Goal: Task Accomplishment & Management: Manage account settings

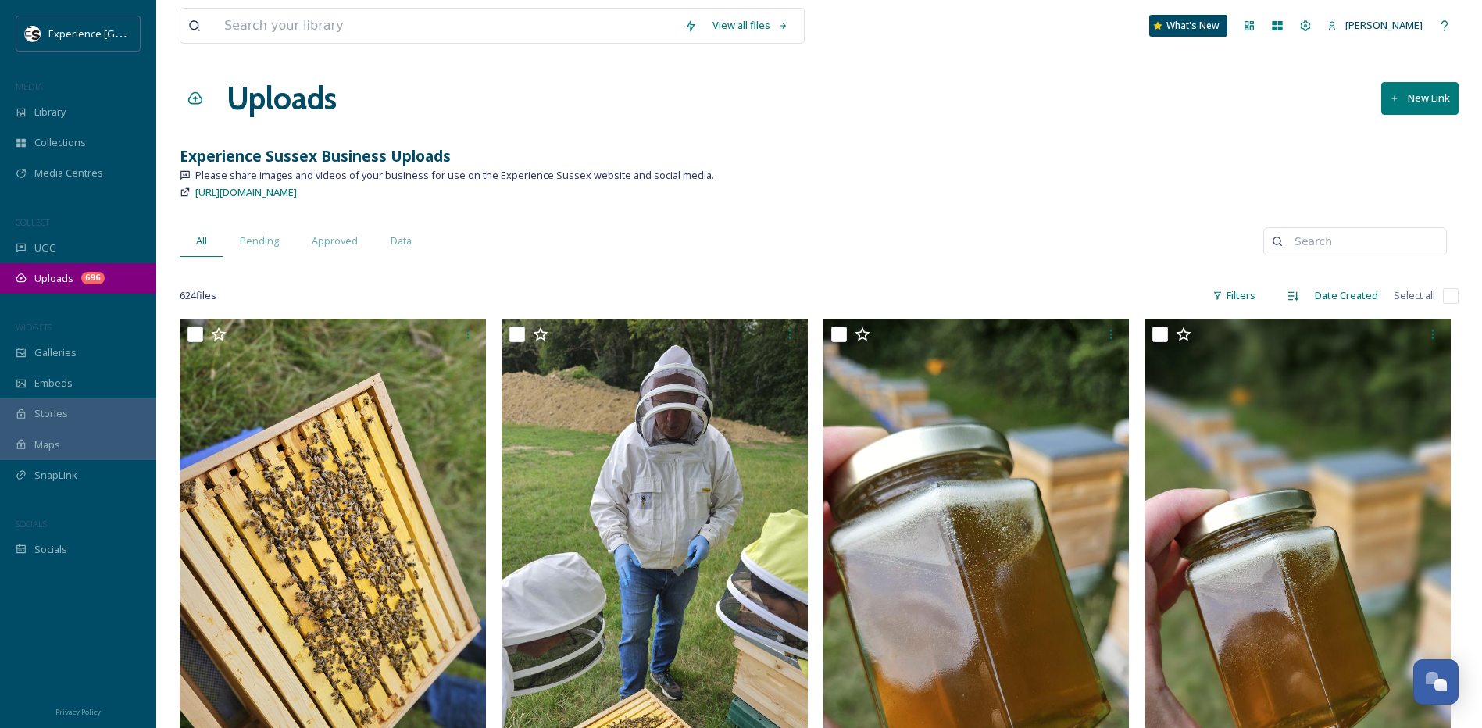
click at [52, 282] on span "Uploads" at bounding box center [53, 278] width 39 height 15
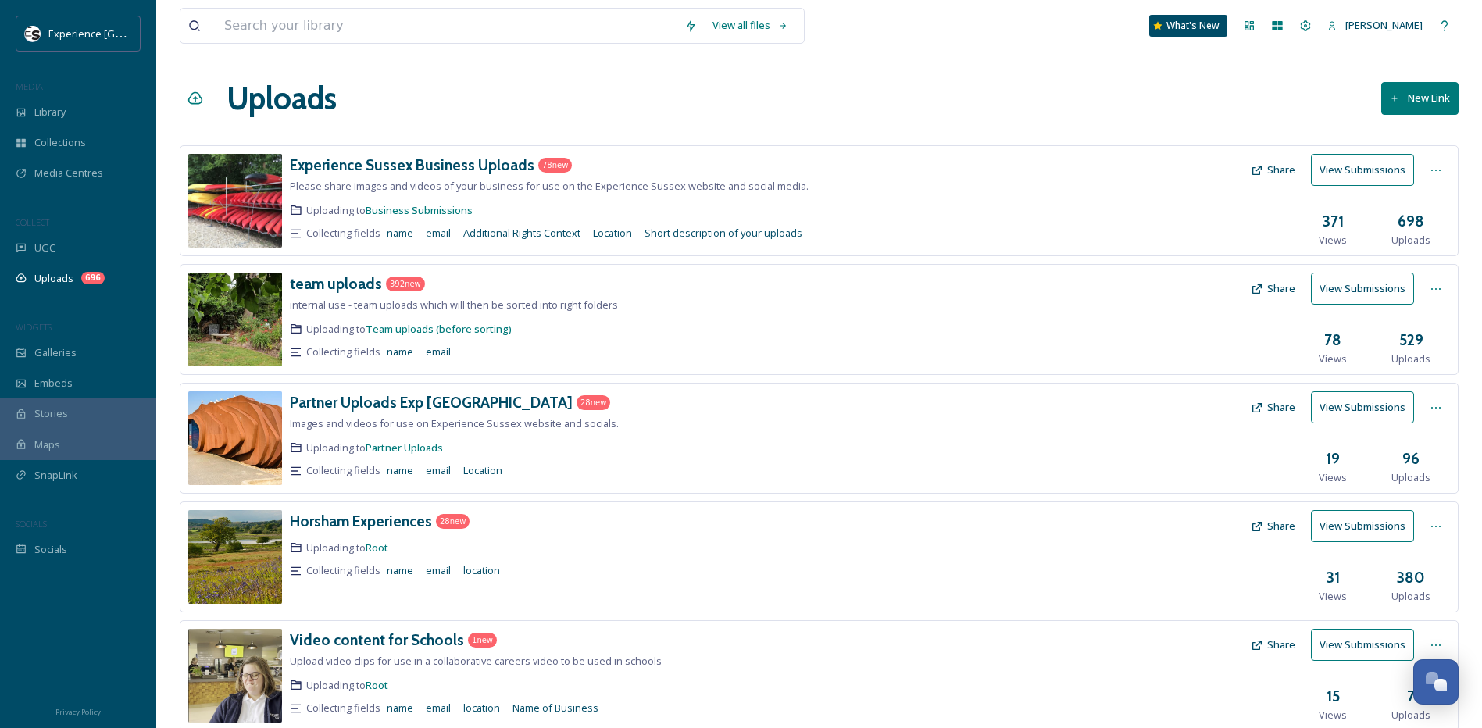
click at [1435, 642] on icon at bounding box center [1435, 645] width 12 height 12
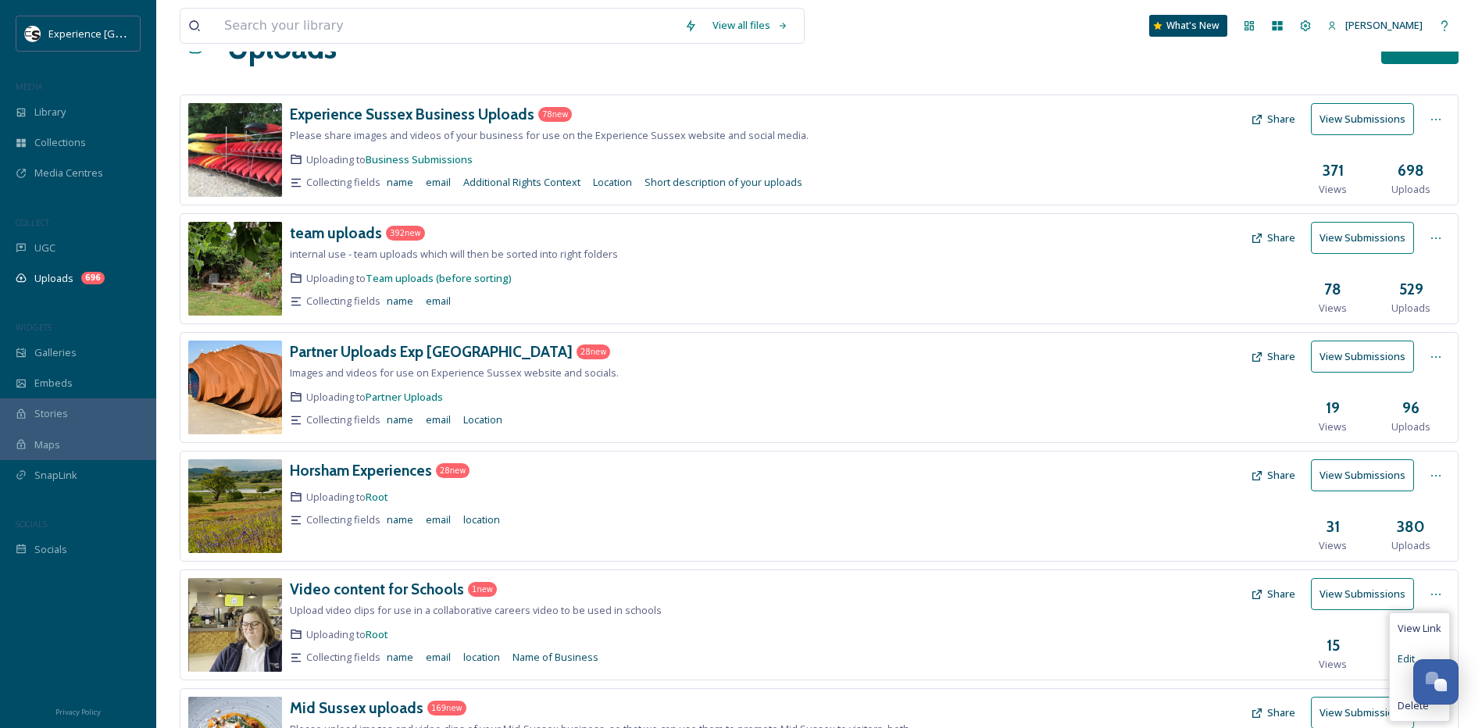
scroll to position [78, 0]
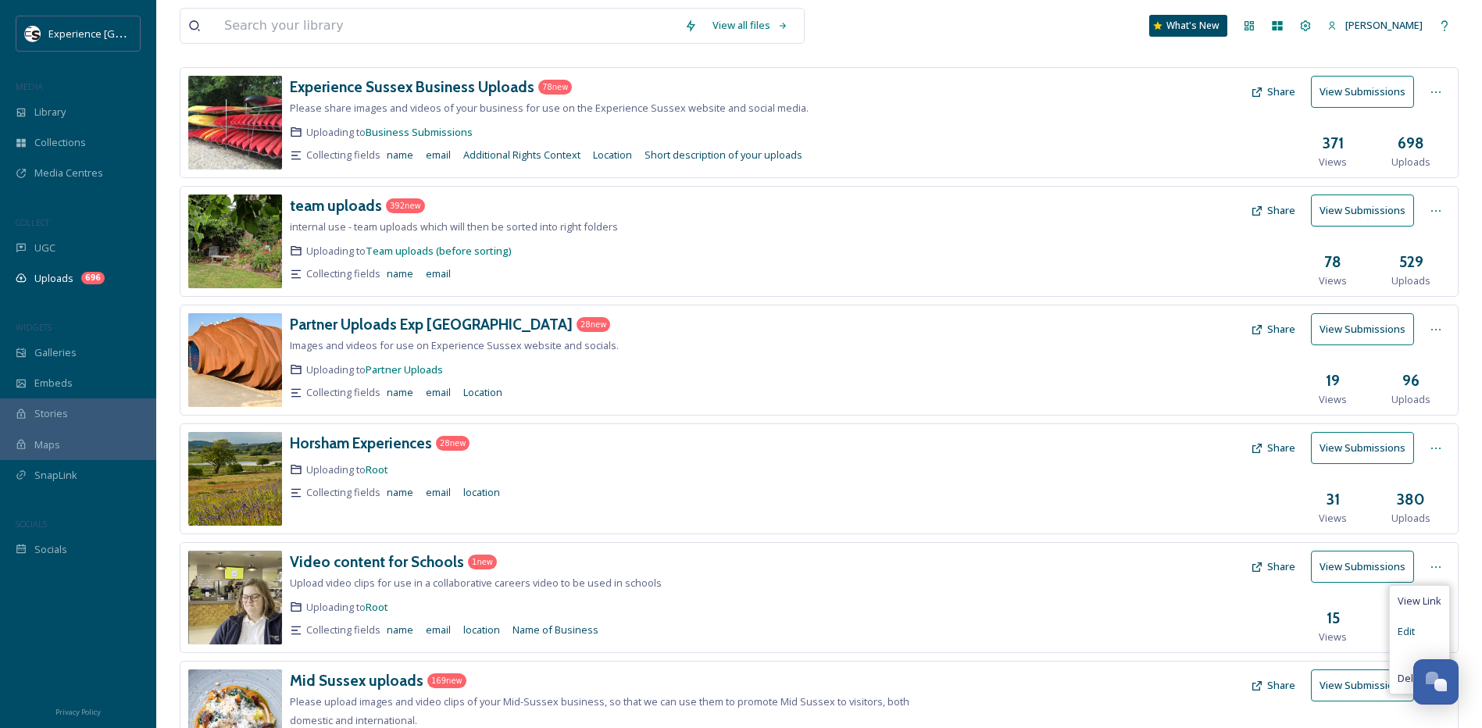
click at [1407, 630] on span "Edit" at bounding box center [1405, 631] width 17 height 15
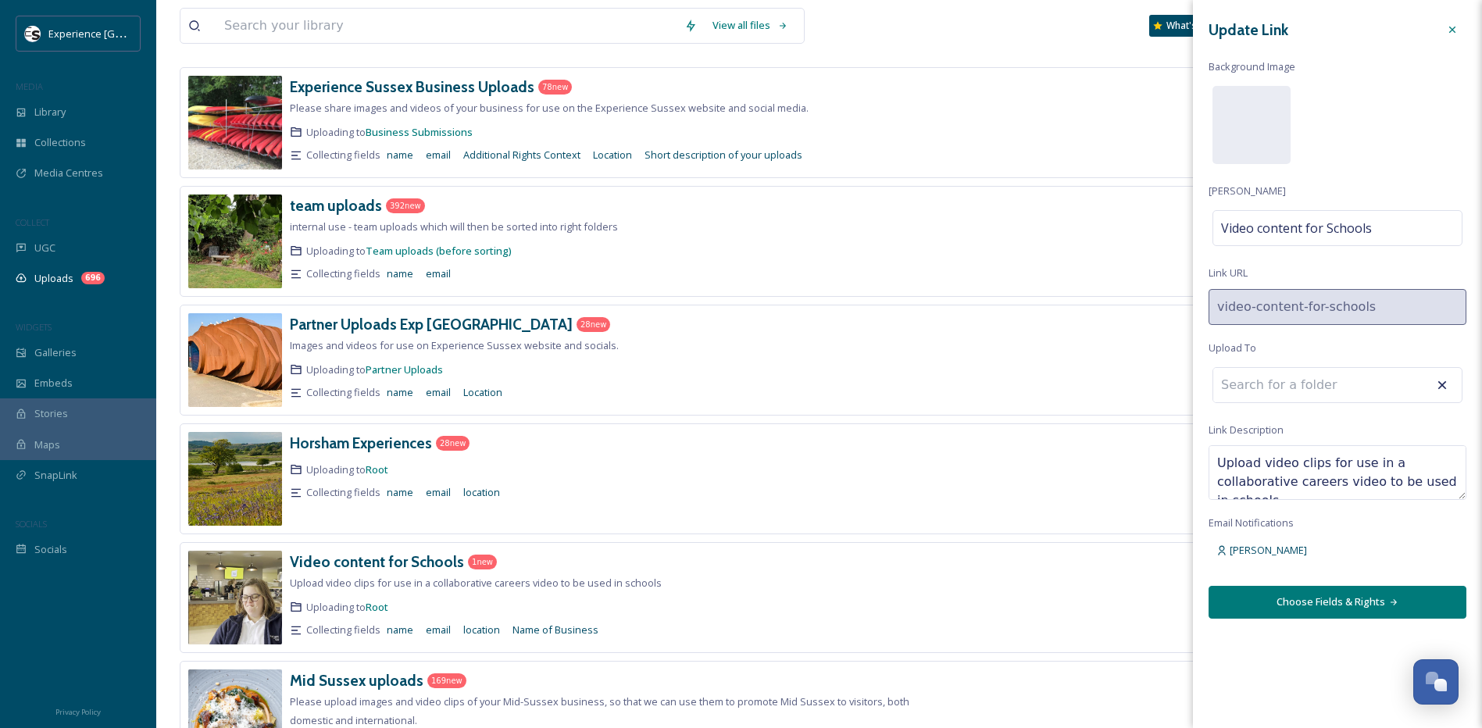
click at [1451, 24] on icon at bounding box center [1452, 29] width 12 height 12
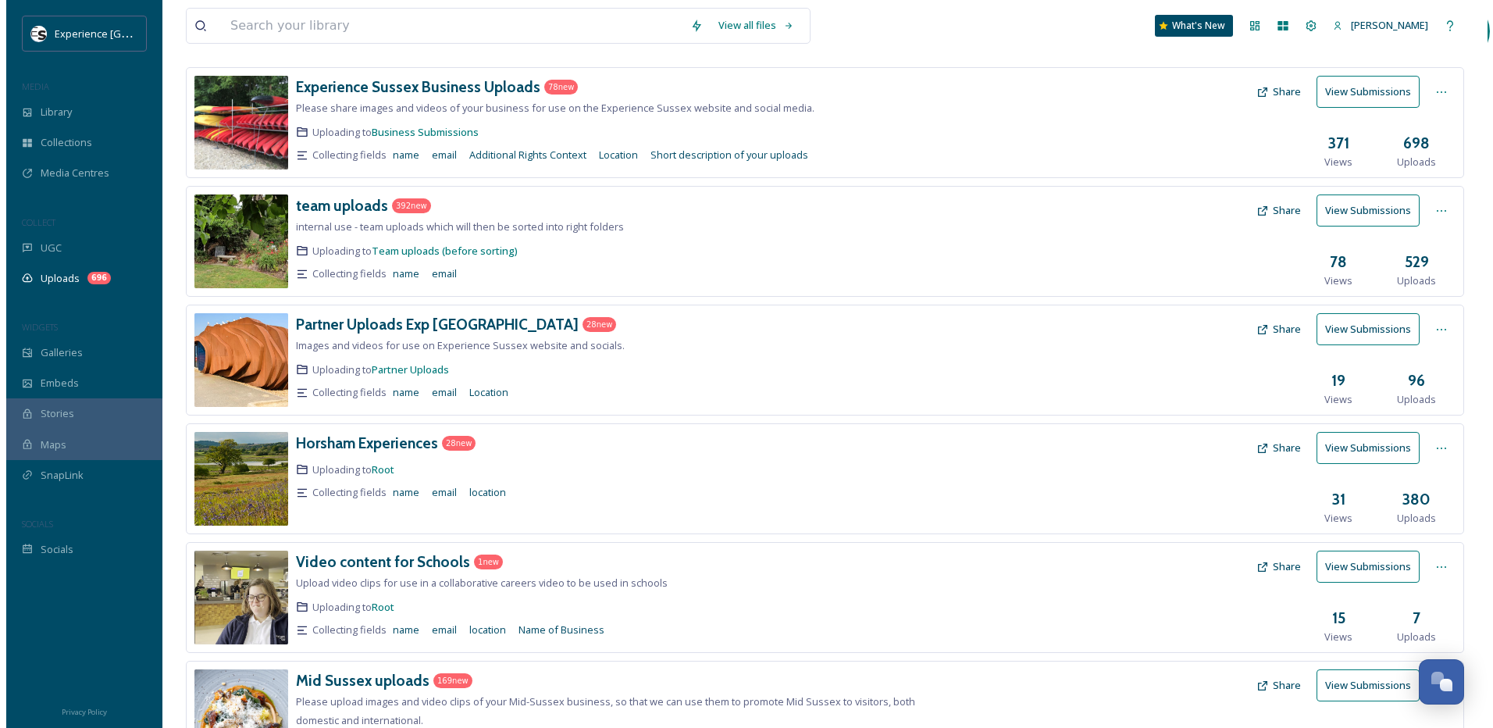
scroll to position [0, 0]
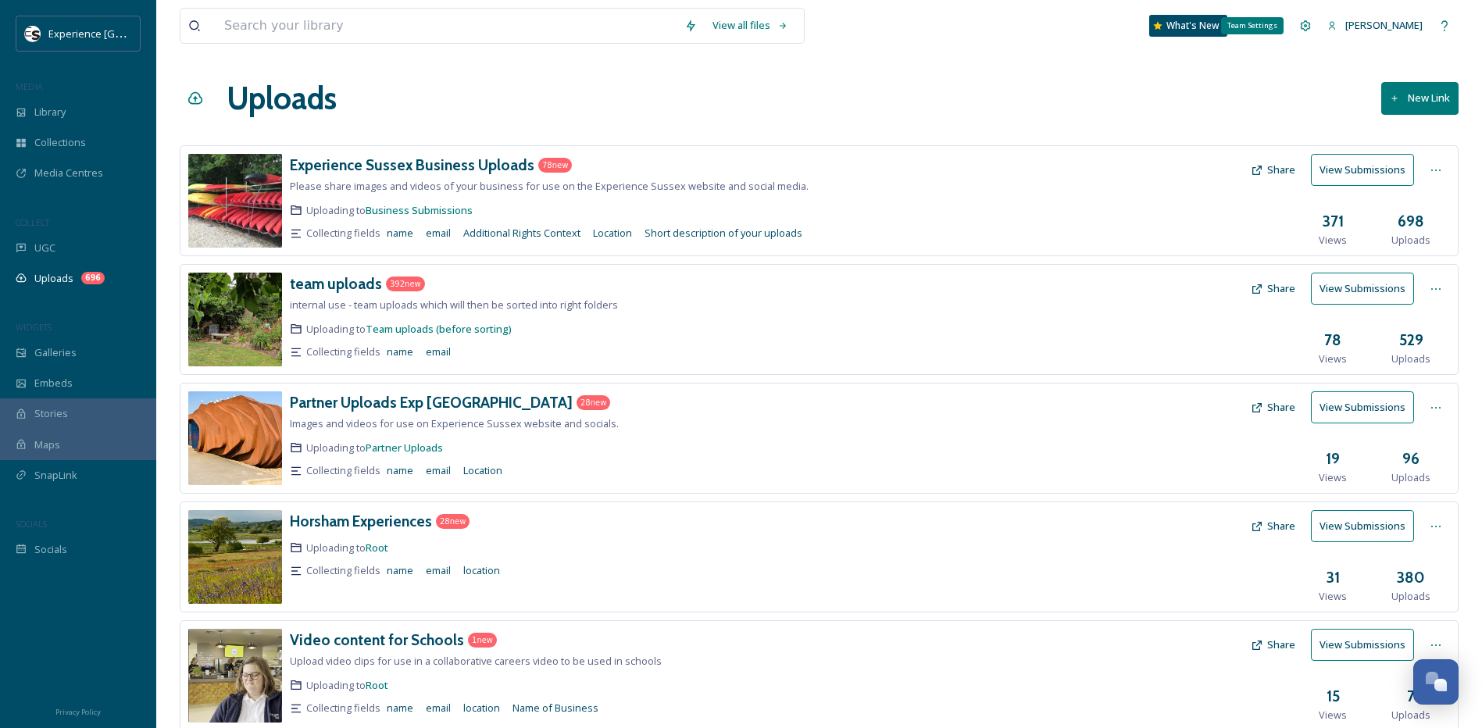
click at [1299, 24] on icon at bounding box center [1305, 26] width 12 height 12
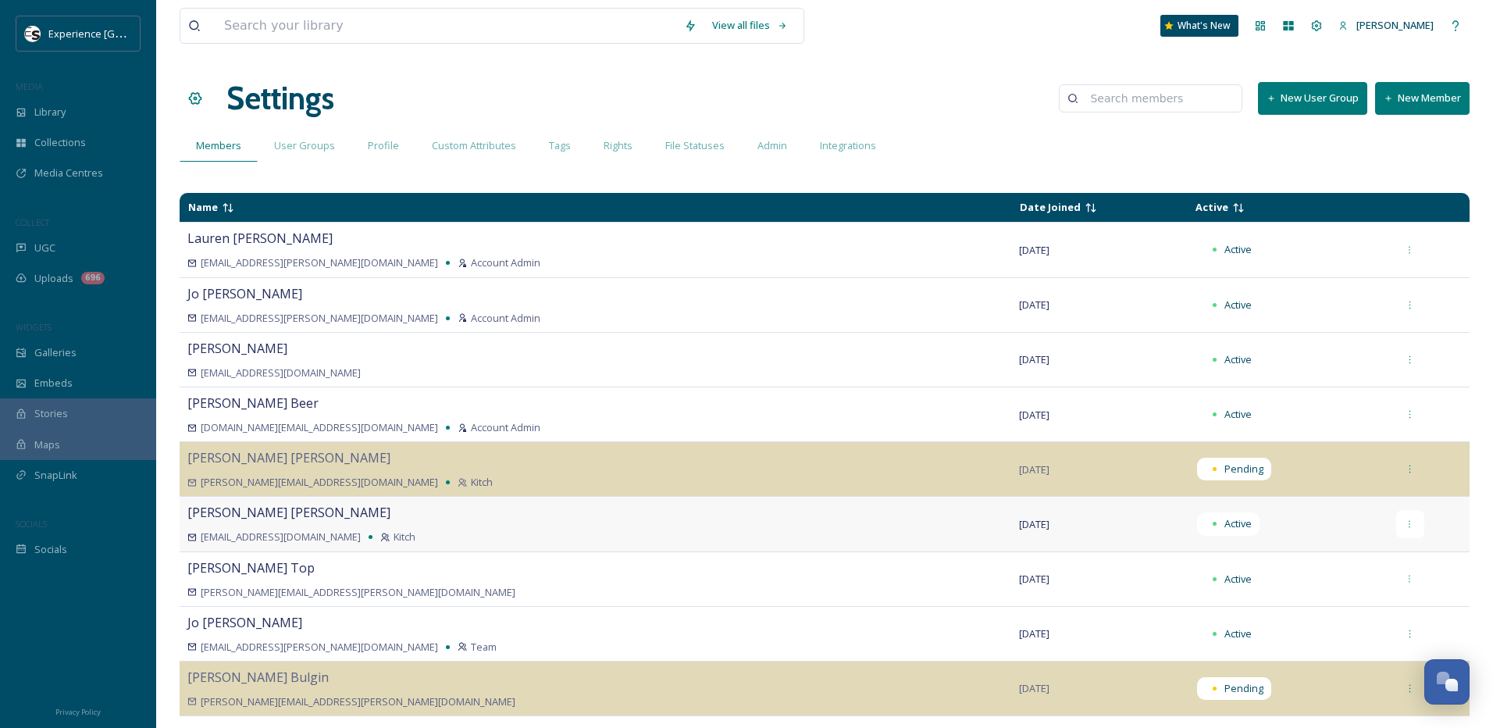
click at [1397, 517] on div at bounding box center [1411, 524] width 28 height 28
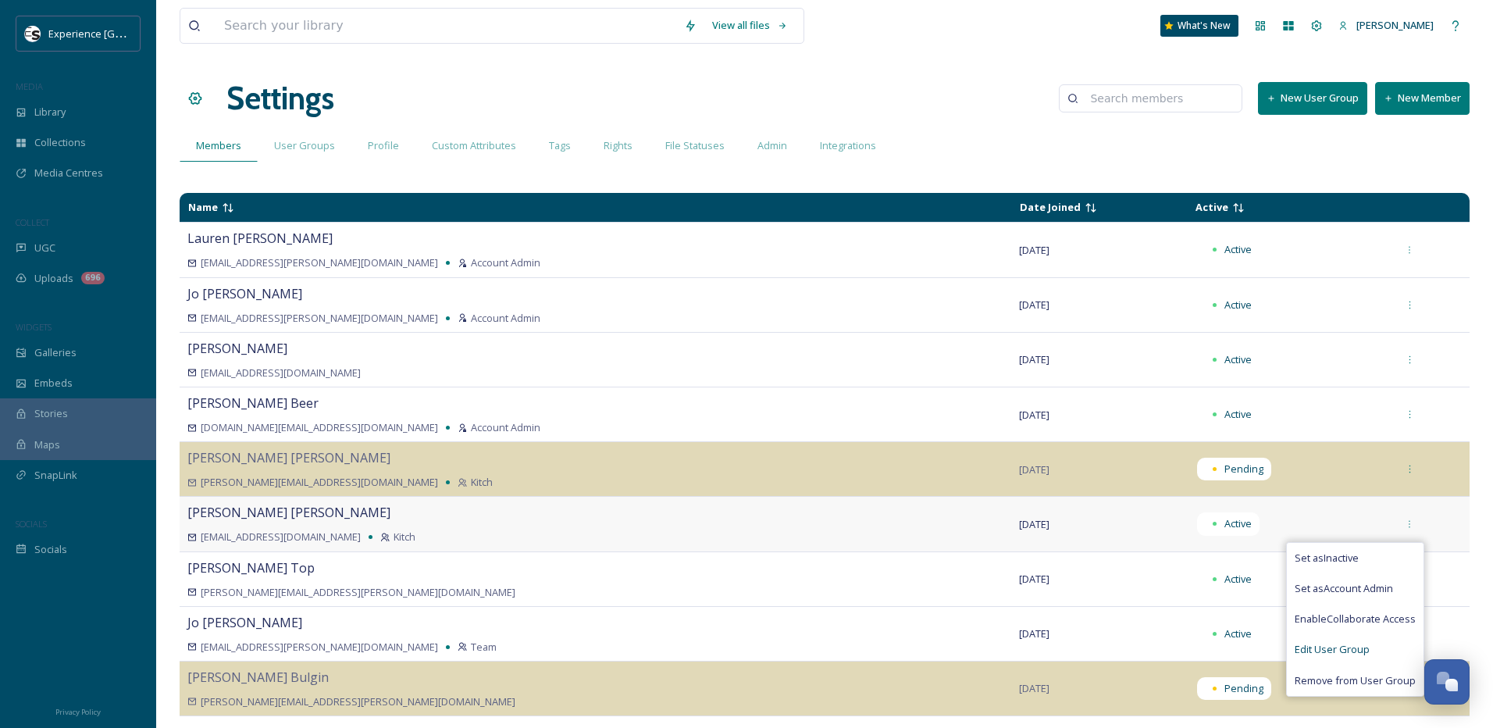
click at [1304, 649] on span "Edit User Group" at bounding box center [1332, 649] width 75 height 15
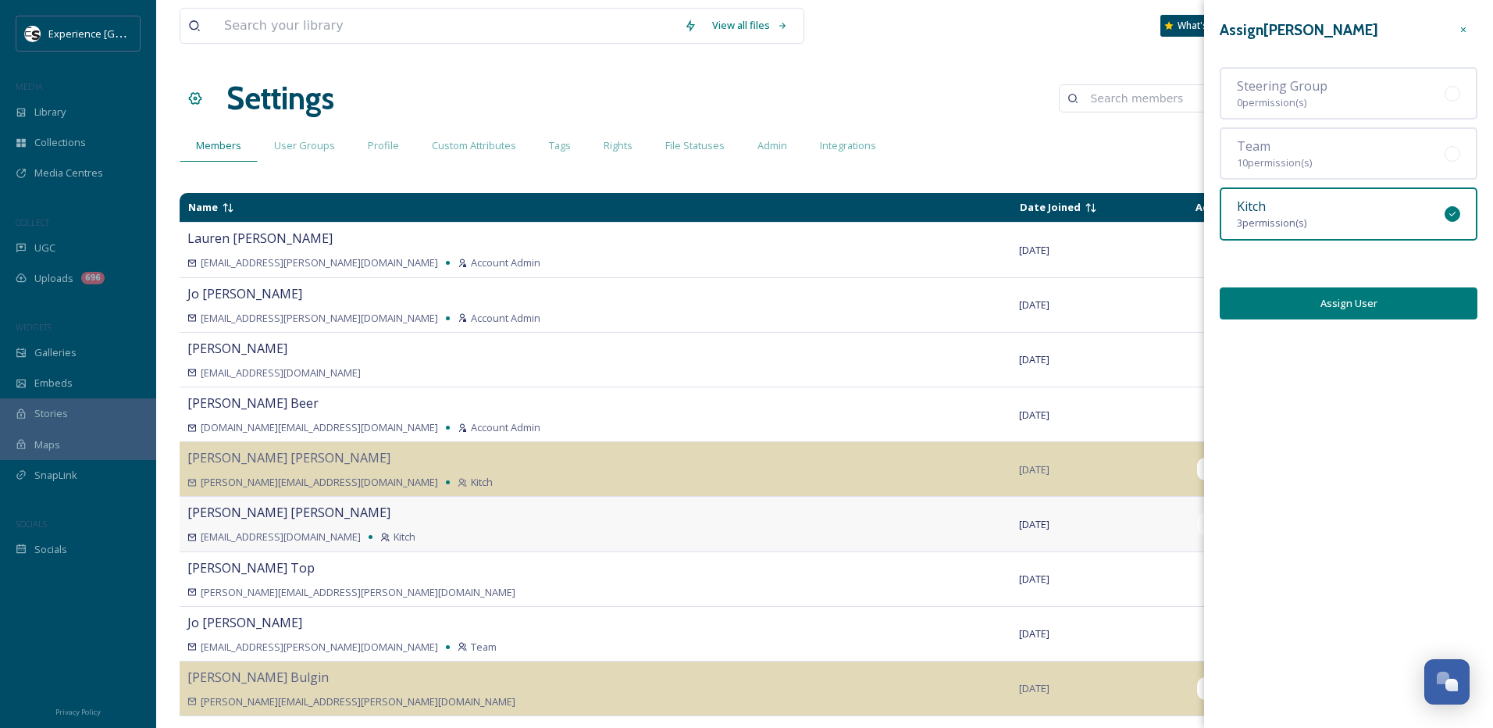
click at [1320, 224] on div "Kitch 3 permission(s)" at bounding box center [1349, 213] width 258 height 52
click at [1323, 294] on button "Assign User" at bounding box center [1349, 303] width 258 height 32
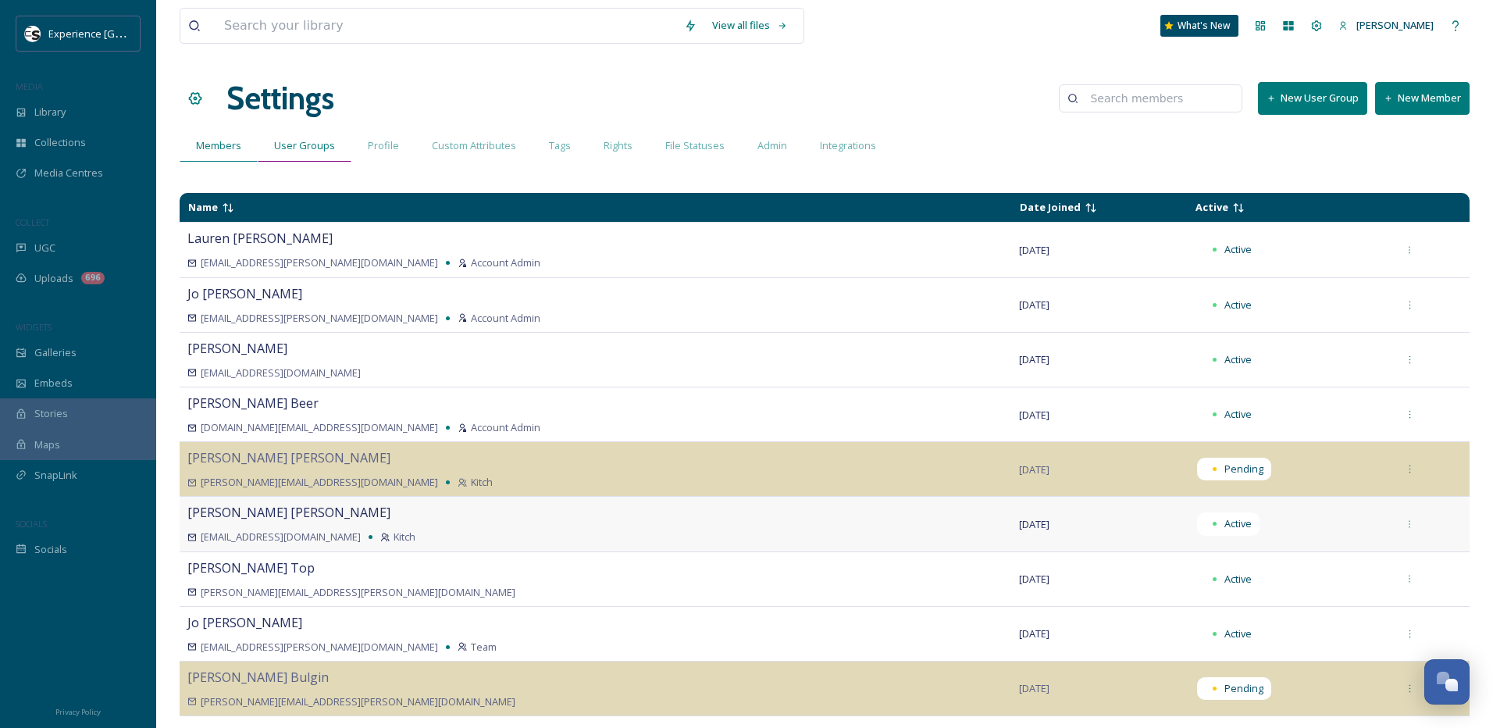
click at [314, 143] on span "User Groups" at bounding box center [304, 145] width 61 height 15
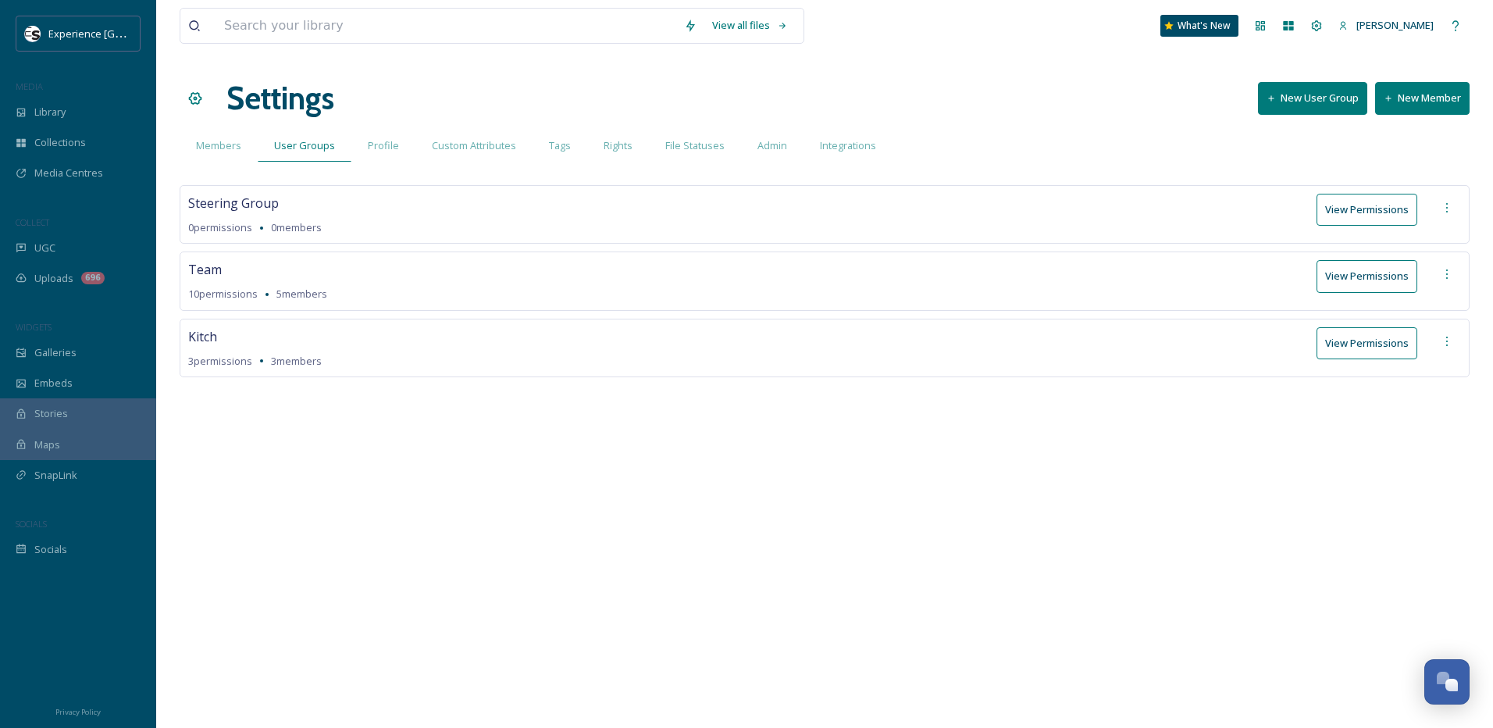
click at [1390, 341] on button "View Permissions" at bounding box center [1367, 343] width 101 height 32
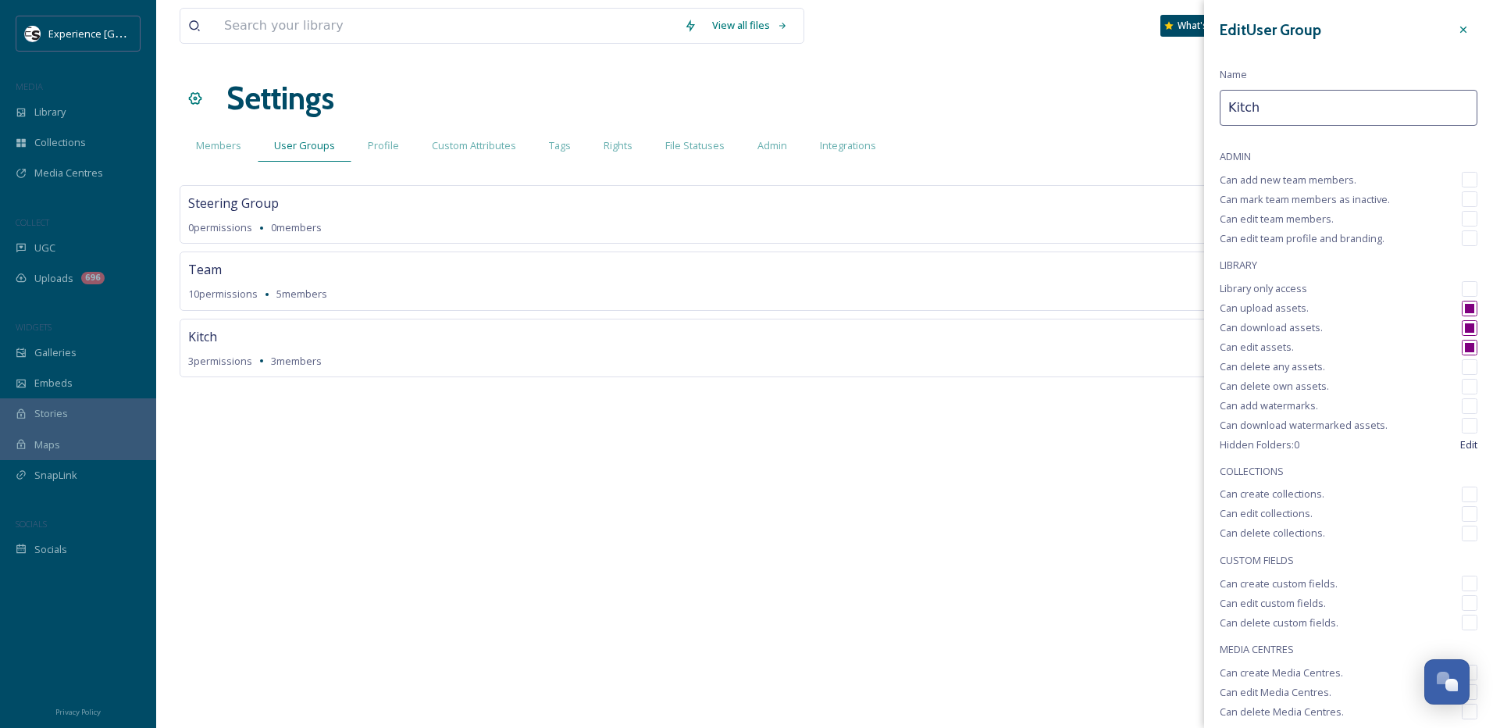
click at [1462, 391] on input "checkbox" at bounding box center [1470, 387] width 16 height 16
checkbox input "true"
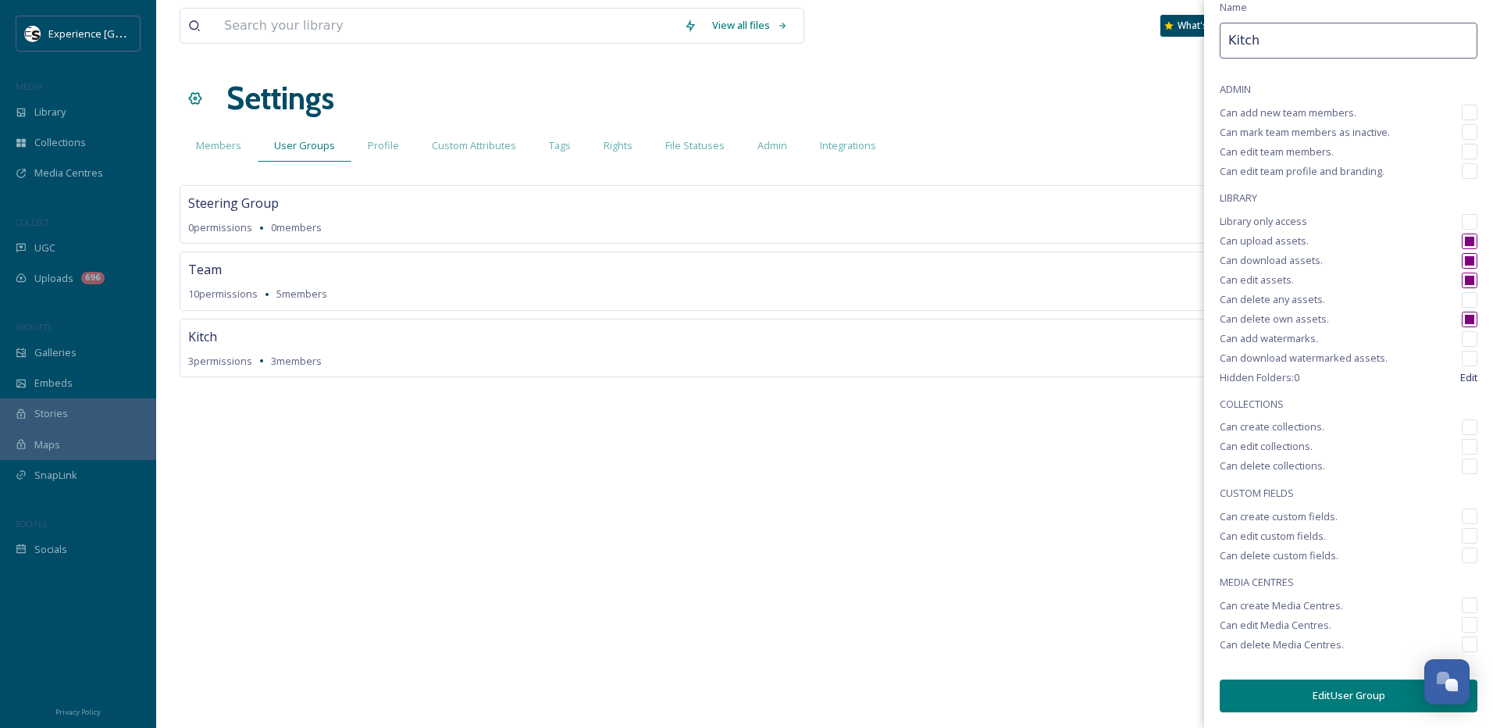
click at [1347, 687] on button "Edit User Group" at bounding box center [1349, 696] width 258 height 32
